Goal: Information Seeking & Learning: Stay updated

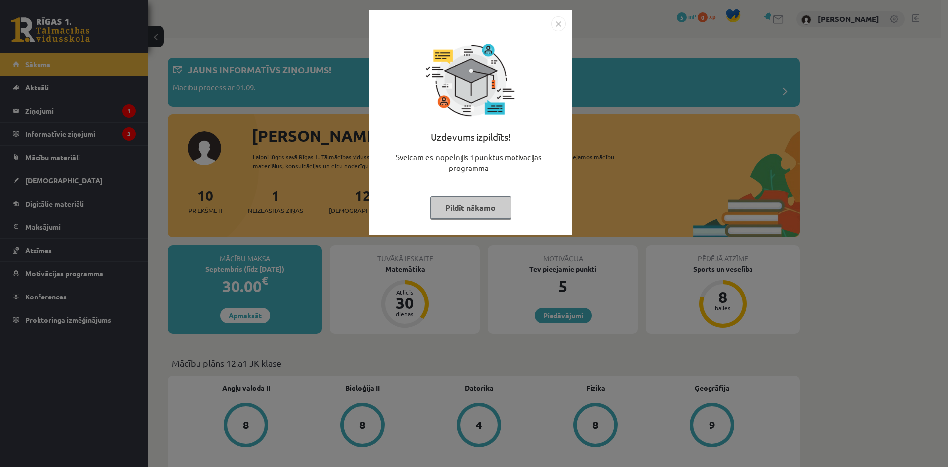
drag, startPoint x: 488, startPoint y: 199, endPoint x: 481, endPoint y: 188, distance: 12.6
click at [482, 189] on div "Uzdevums izpildīts! Sveicam esi nopelnījis 1 punktus motivācijas programmā Pild…" at bounding box center [470, 130] width 191 height 198
click at [473, 202] on button "Pildīt nākamo" at bounding box center [470, 207] width 81 height 23
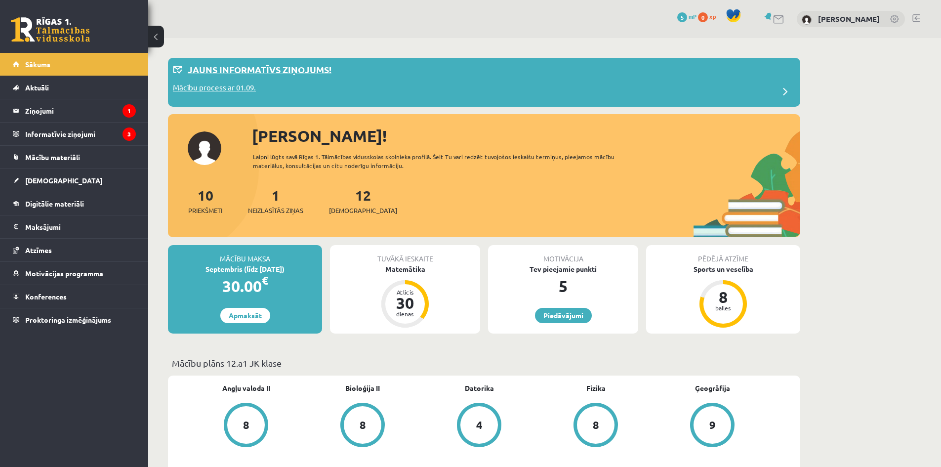
click at [337, 75] on div "Jauns informatīvs ziņojums!" at bounding box center [484, 72] width 622 height 19
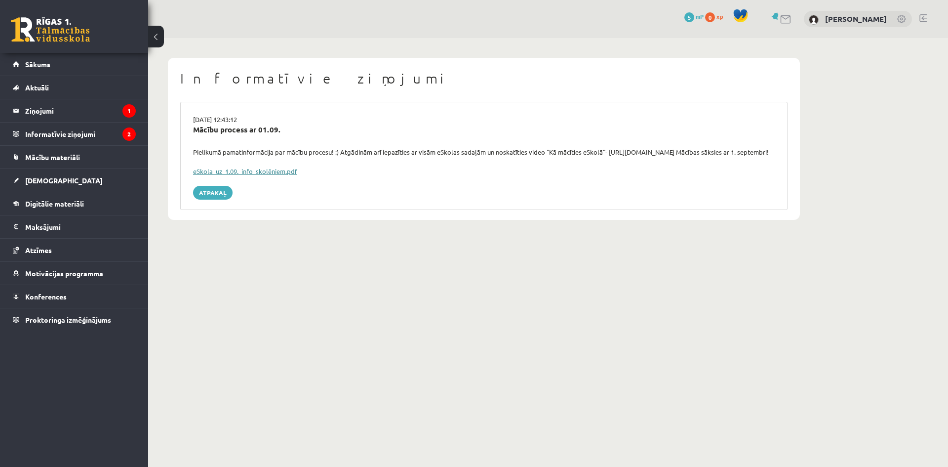
click at [279, 175] on link "eSkola_uz_1.09._info_skolēniem.pdf" at bounding box center [245, 171] width 104 height 8
click at [96, 102] on legend "Ziņojumi 1" at bounding box center [80, 110] width 111 height 23
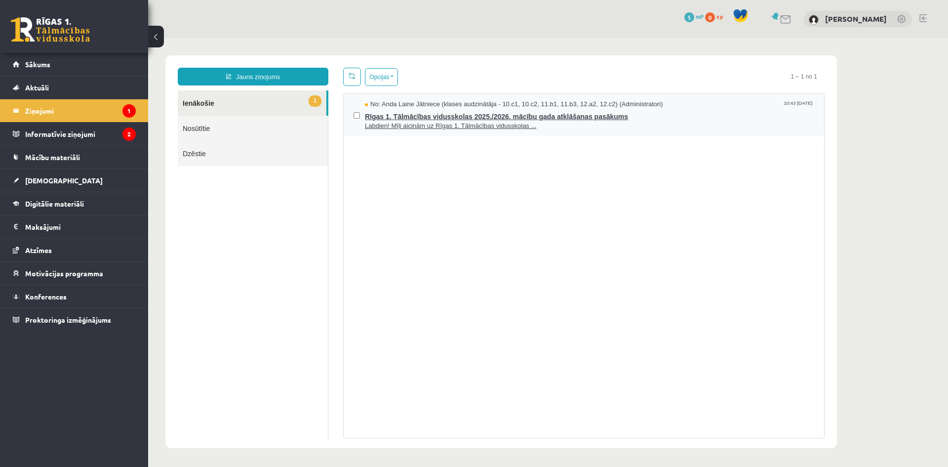
click at [394, 117] on span "Rīgas 1. Tālmācības vidusskolas 2025./2026. mācību gada atklāšanas pasākums" at bounding box center [589, 115] width 449 height 12
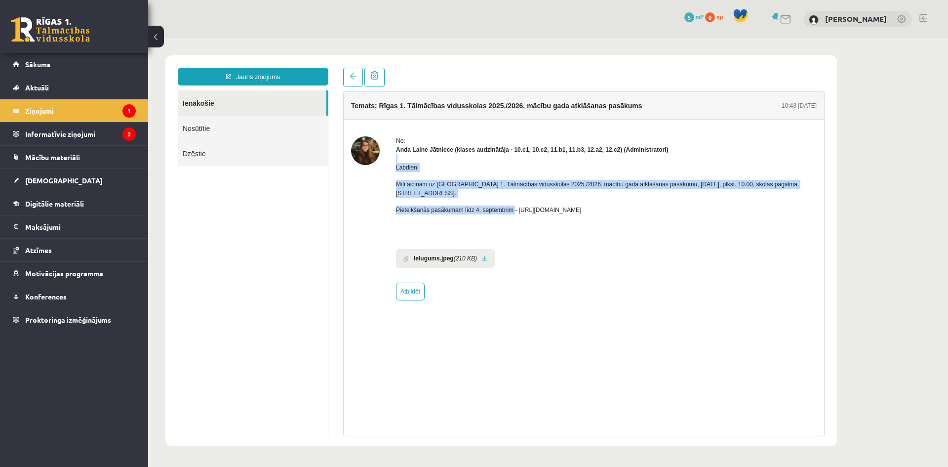
drag, startPoint x: 399, startPoint y: 154, endPoint x: 513, endPoint y: 204, distance: 124.5
click at [513, 204] on div "Labdien! Mīļi aicinām uz Rīgas 1. Tālmācības vidusskolas 2025./2026. mācību gad…" at bounding box center [606, 192] width 421 height 77
click at [592, 188] on p "Mīļi aicinām uz Rīgas 1. Tālmācības vidusskolas 2025./2026. mācību gada atklāša…" at bounding box center [606, 189] width 421 height 18
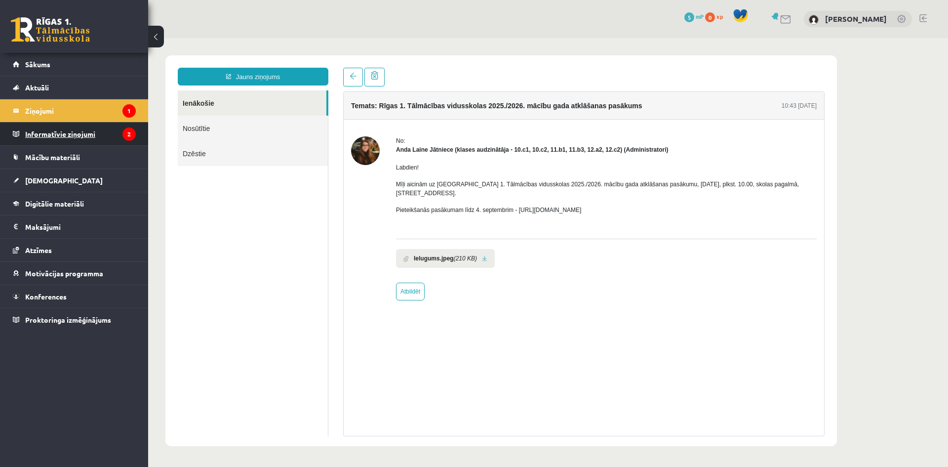
click at [53, 131] on legend "Informatīvie ziņojumi 2" at bounding box center [80, 133] width 111 height 23
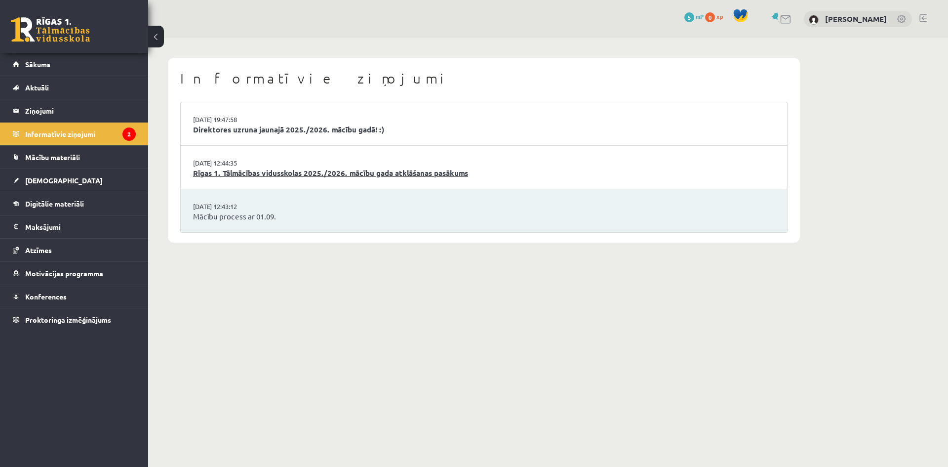
click at [273, 174] on link "Rīgas 1. Tālmācības vidusskolas 2025./2026. mācību gada atklāšanas pasākums" at bounding box center [484, 172] width 582 height 11
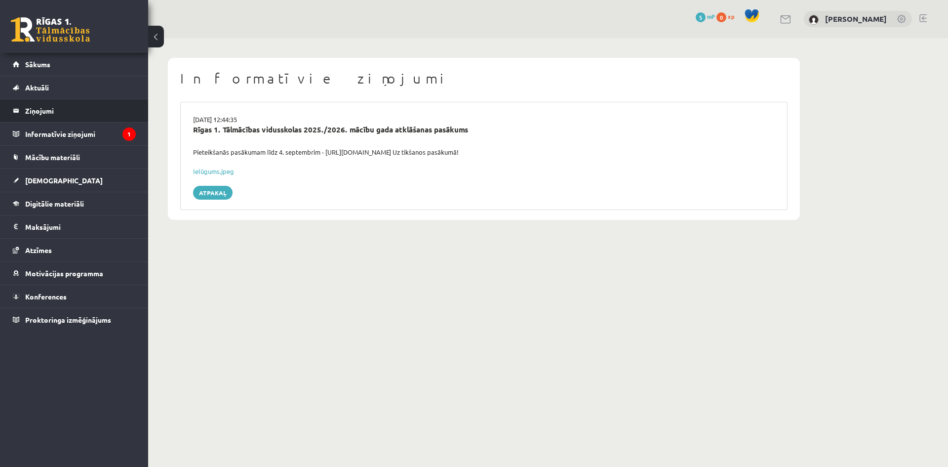
click at [70, 122] on li "Ziņojumi 0" at bounding box center [74, 111] width 148 height 24
click at [71, 130] on legend "Informatīvie ziņojumi 1" at bounding box center [80, 133] width 111 height 23
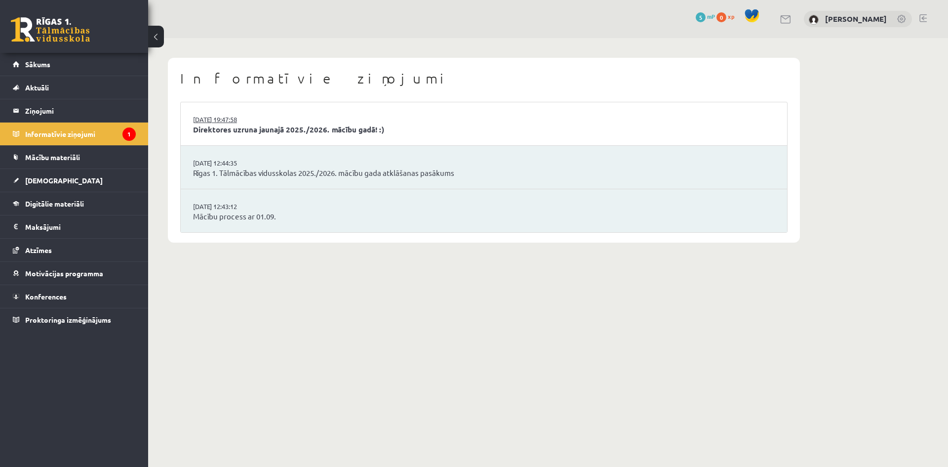
click at [252, 118] on link "[DATE] 19:47:58" at bounding box center [230, 120] width 74 height 10
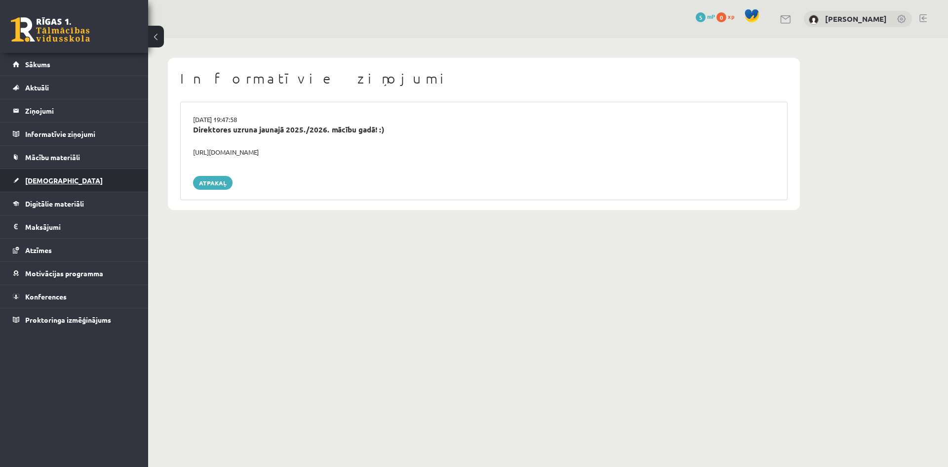
click at [58, 179] on link "[DEMOGRAPHIC_DATA]" at bounding box center [74, 180] width 123 height 23
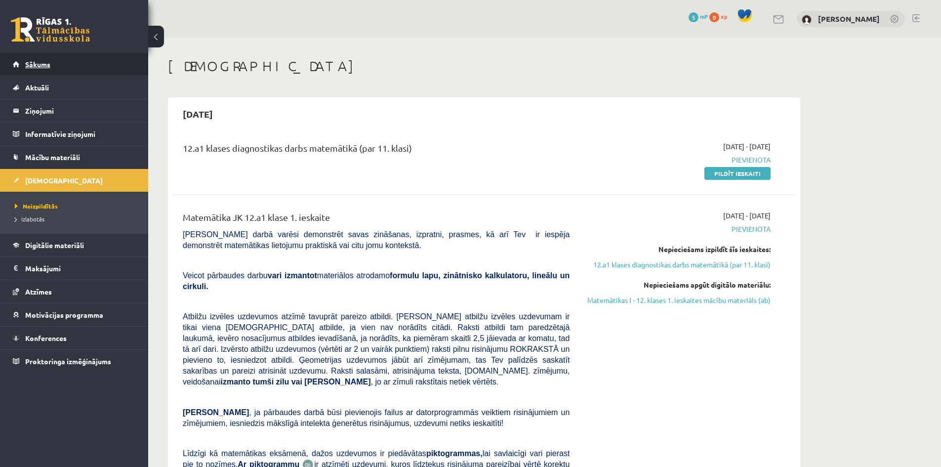
click at [52, 68] on link "Sākums" at bounding box center [74, 64] width 123 height 23
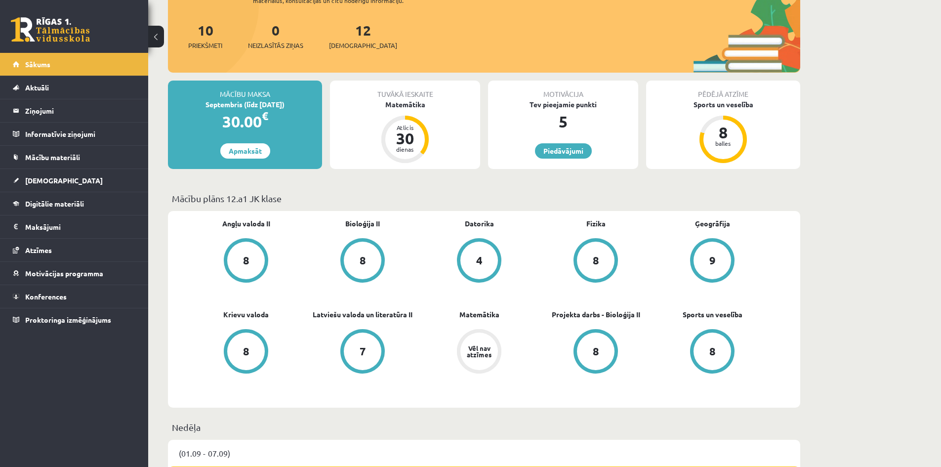
scroll to position [99, 0]
